Goal: Information Seeking & Learning: Find specific fact

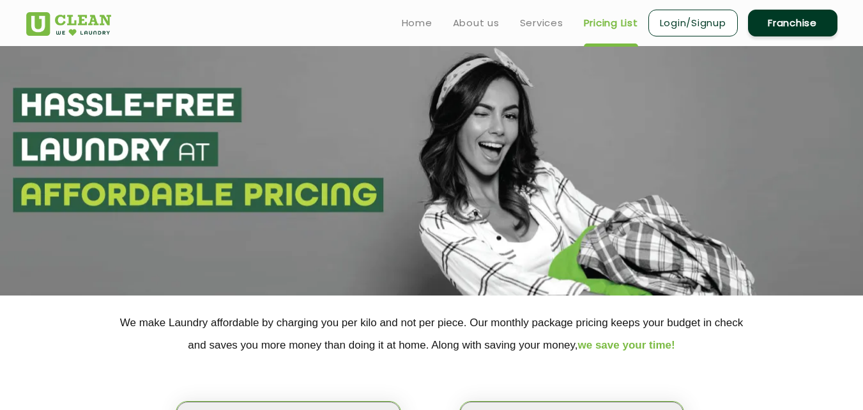
select select "4"
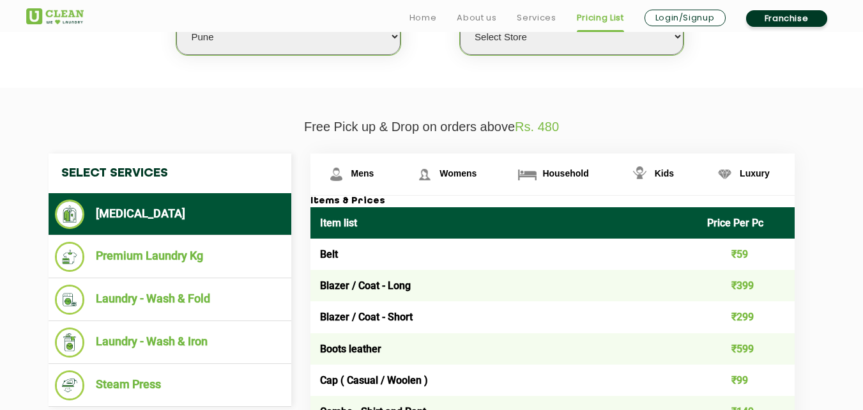
scroll to position [447, 0]
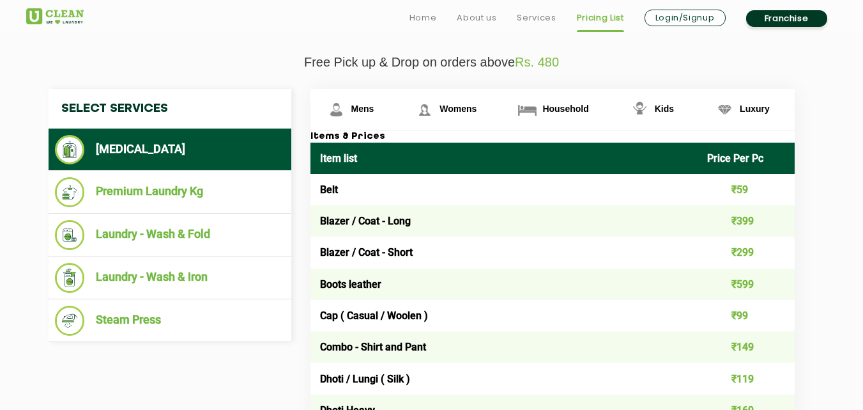
click at [389, 224] on td "Blazer / Coat - Long" at bounding box center [505, 220] width 388 height 31
drag, startPoint x: 355, startPoint y: 223, endPoint x: 498, endPoint y: 226, distance: 142.5
click at [527, 220] on td "Blazer / Coat - Long" at bounding box center [505, 220] width 388 height 31
click at [489, 228] on td "Blazer / Coat - Long" at bounding box center [505, 220] width 388 height 31
drag, startPoint x: 323, startPoint y: 256, endPoint x: 465, endPoint y: 242, distance: 143.2
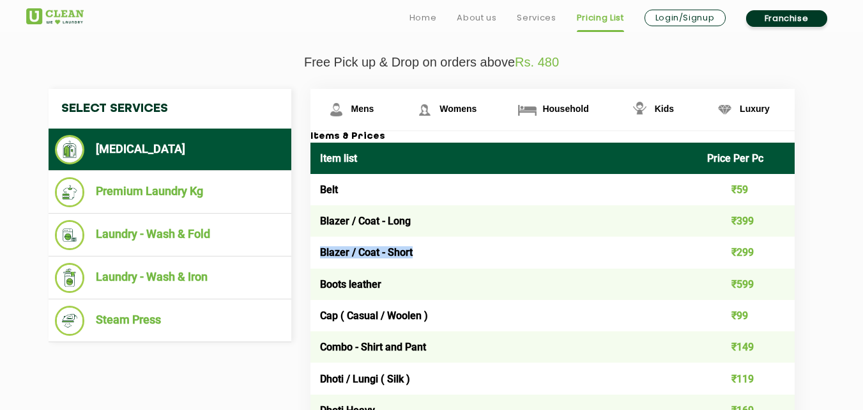
click at [449, 244] on td "Blazer / Coat - Short" at bounding box center [505, 251] width 388 height 31
click at [460, 246] on td "Blazer / Coat - Short" at bounding box center [505, 251] width 388 height 31
drag, startPoint x: 425, startPoint y: 252, endPoint x: 311, endPoint y: 256, distance: 114.4
click at [311, 256] on td "Blazer / Coat - Short" at bounding box center [505, 251] width 388 height 31
drag, startPoint x: 320, startPoint y: 220, endPoint x: 390, endPoint y: 222, distance: 70.3
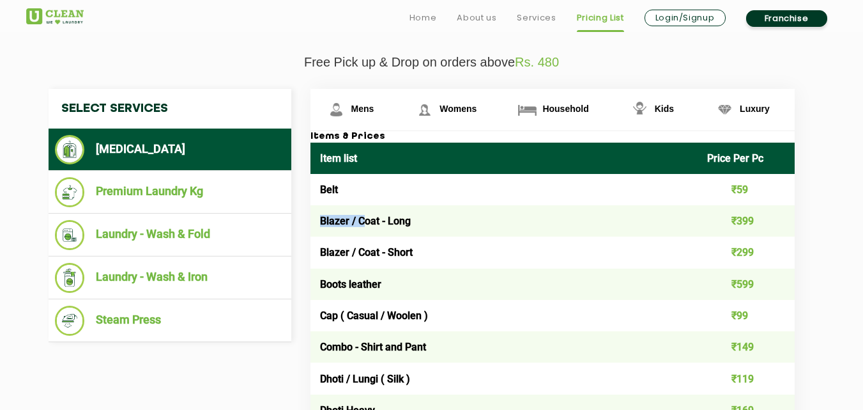
click at [390, 222] on td "Blazer / Coat - Long" at bounding box center [505, 220] width 388 height 31
click at [403, 216] on td "Blazer / Coat - Long" at bounding box center [505, 220] width 388 height 31
drag, startPoint x: 426, startPoint y: 222, endPoint x: 294, endPoint y: 231, distance: 132.6
click at [377, 265] on td "Blazer / Coat - Short" at bounding box center [505, 251] width 388 height 31
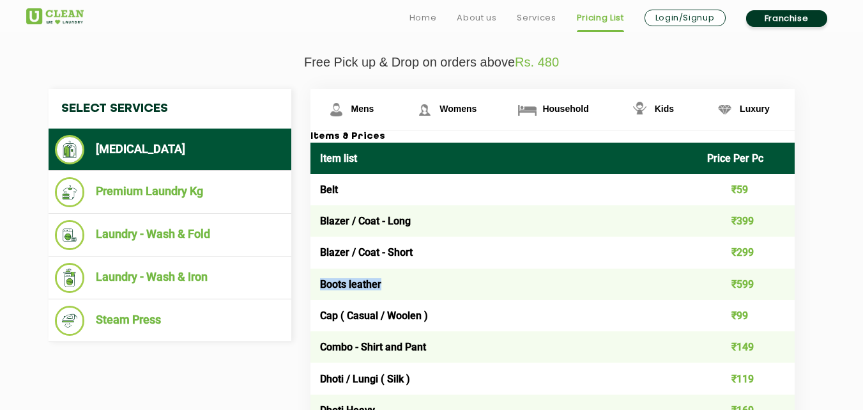
drag, startPoint x: 323, startPoint y: 291, endPoint x: 439, endPoint y: 288, distance: 116.3
click at [415, 289] on td "Boots leather" at bounding box center [505, 283] width 388 height 31
click at [433, 289] on td "Boots leather" at bounding box center [505, 283] width 388 height 31
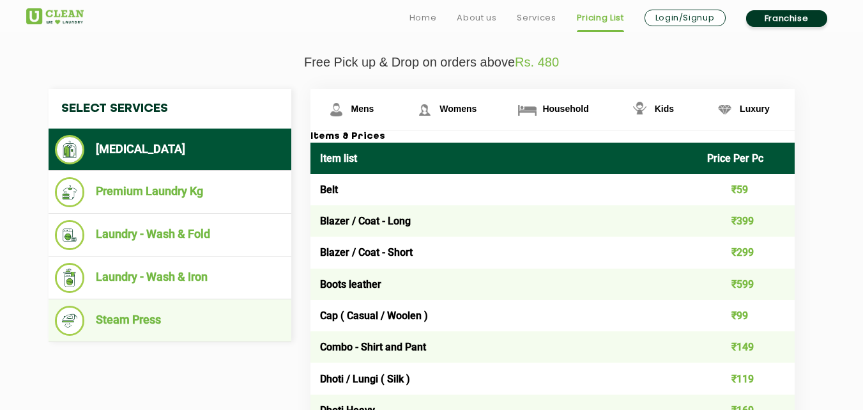
drag, startPoint x: 442, startPoint y: 323, endPoint x: 250, endPoint y: 324, distance: 192.3
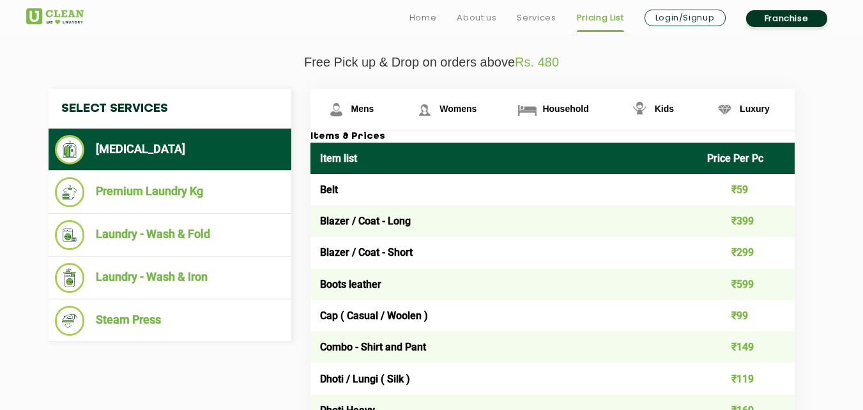
click at [468, 360] on td "Combo - Shirt and Pant" at bounding box center [505, 346] width 388 height 31
drag, startPoint x: 383, startPoint y: 358, endPoint x: 469, endPoint y: 360, distance: 85.6
click at [463, 354] on td "Combo - Shirt and Pant" at bounding box center [505, 346] width 388 height 31
click at [452, 369] on td "Dhoti / Lungi ( Silk )" at bounding box center [505, 377] width 388 height 31
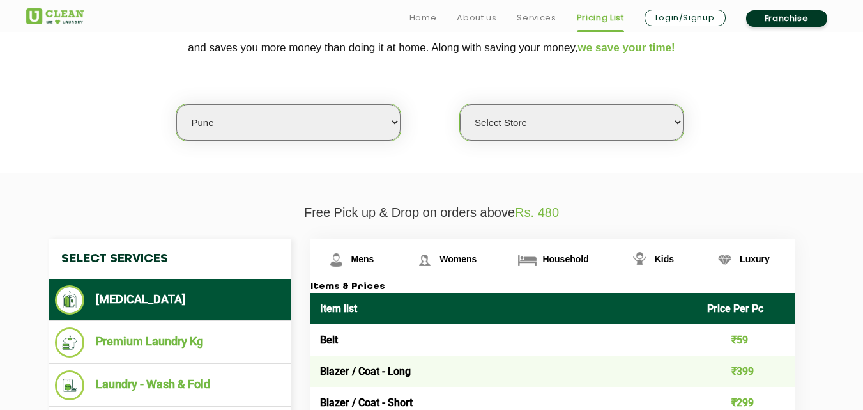
scroll to position [383, 0]
